Goal: Navigation & Orientation: Go to known website

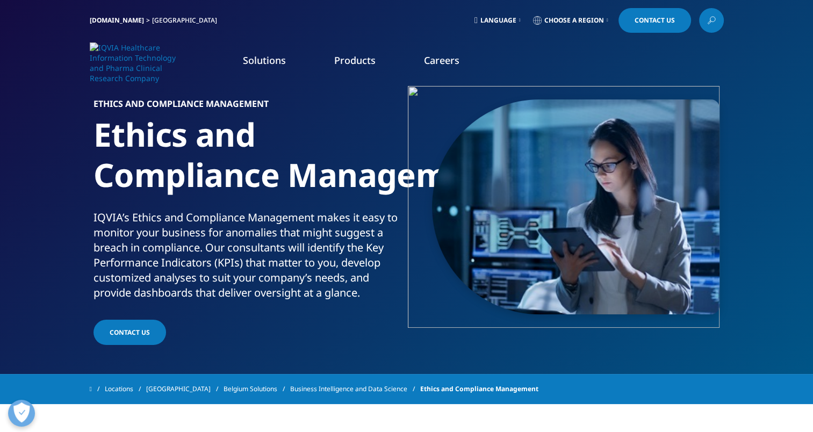
click at [567, 22] on span "Choose a Region" at bounding box center [574, 20] width 60 height 9
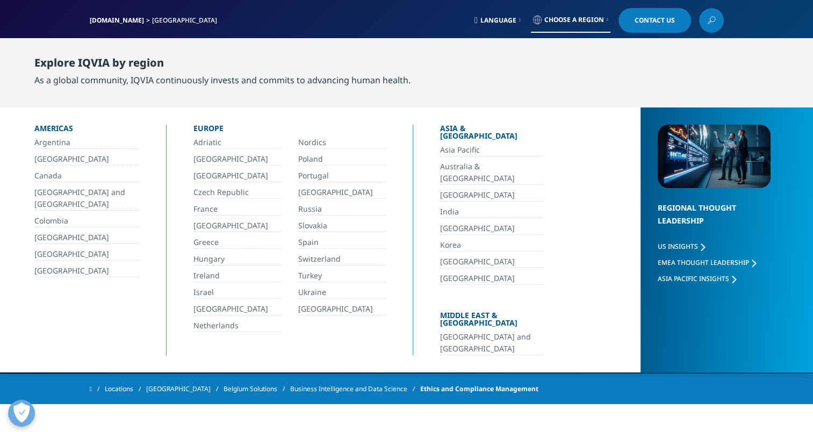
click at [480, 26] on link "Language" at bounding box center [497, 20] width 51 height 25
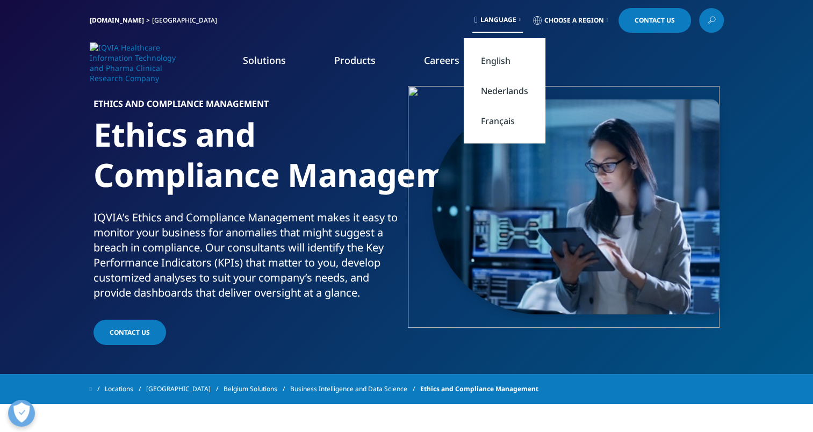
click at [555, 19] on span "Choose a Region" at bounding box center [574, 20] width 60 height 9
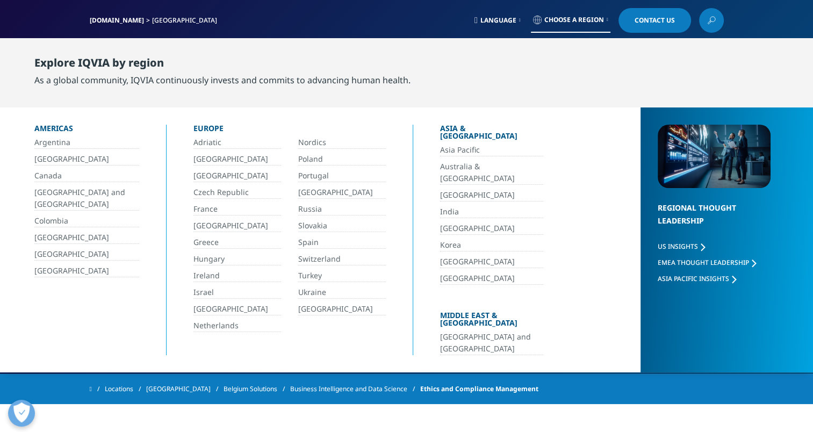
click at [453, 222] on link "[GEOGRAPHIC_DATA]" at bounding box center [491, 228] width 103 height 12
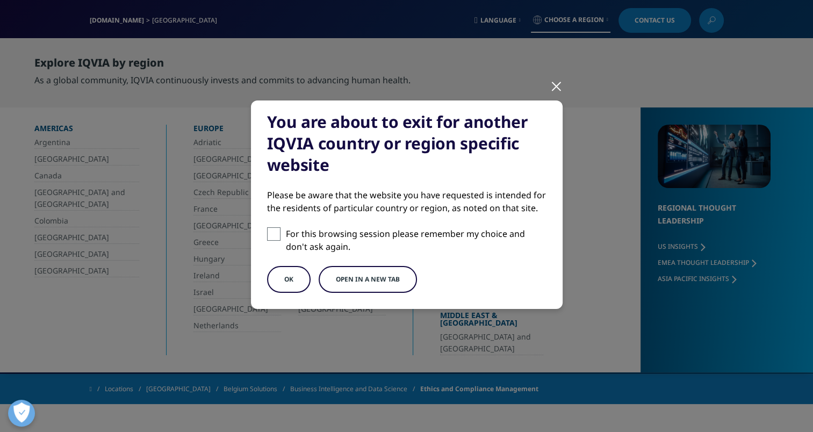
click at [288, 282] on button "OK" at bounding box center [289, 279] width 44 height 27
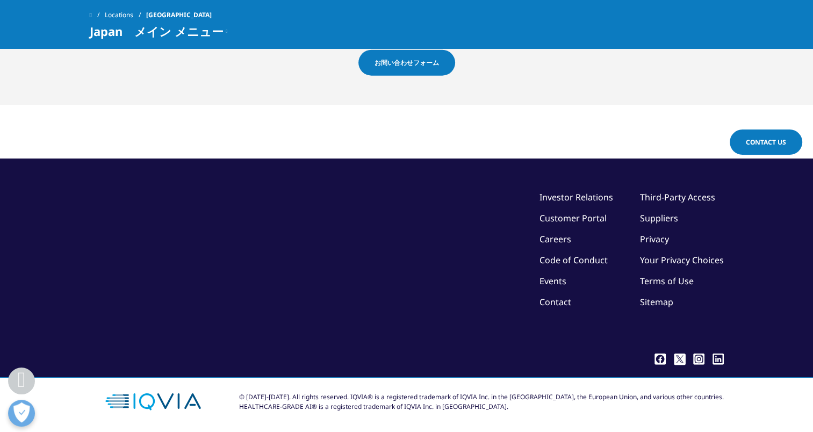
scroll to position [2667, 0]
